Goal: Information Seeking & Learning: Learn about a topic

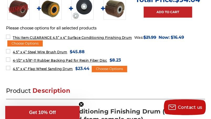
scroll to position [288, 0]
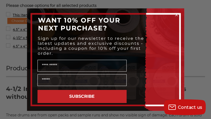
click at [175, 13] on circle "Close dialog" at bounding box center [176, 14] width 5 height 5
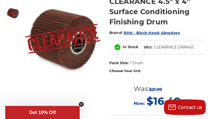
scroll to position [79, 0]
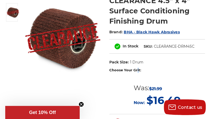
click at [121, 69] on label "Choose Your Grit:" at bounding box center [157, 70] width 96 height 5
click at [118, 70] on label "Choose Your Grit:" at bounding box center [157, 70] width 96 height 5
click at [132, 69] on label "Choose Your Grit:" at bounding box center [157, 70] width 96 height 5
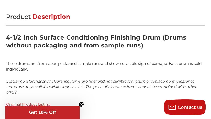
scroll to position [341, 0]
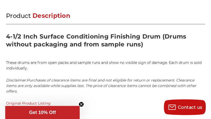
click at [100, 36] on h2 "4-1/2 Inch Surface Conditioning Finishing Drum (Drums without packaging and fro…" at bounding box center [105, 43] width 199 height 20
click at [130, 36] on h2 "4-1/2 Inch Surface Conditioning Finishing Drum (Drums without packaging and fro…" at bounding box center [105, 43] width 199 height 20
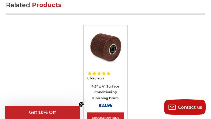
scroll to position [577, 0]
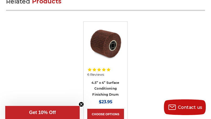
click at [105, 40] on img at bounding box center [105, 43] width 36 height 36
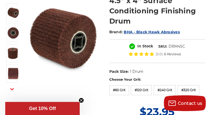
click at [158, 32] on span "BHA - Black Hawk Abrasives" at bounding box center [152, 32] width 56 height 5
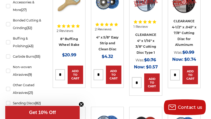
scroll to position [105, 0]
